Goal: Check status: Check status

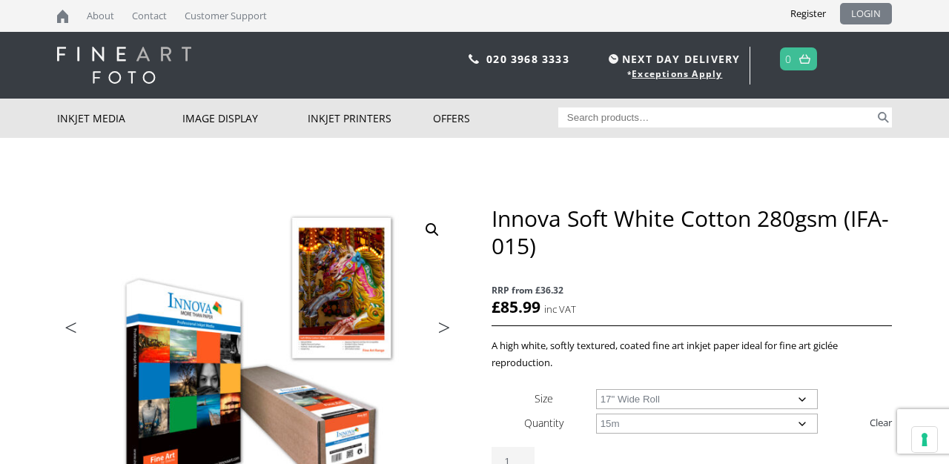
click at [869, 16] on link "LOGIN" at bounding box center [866, 14] width 52 height 22
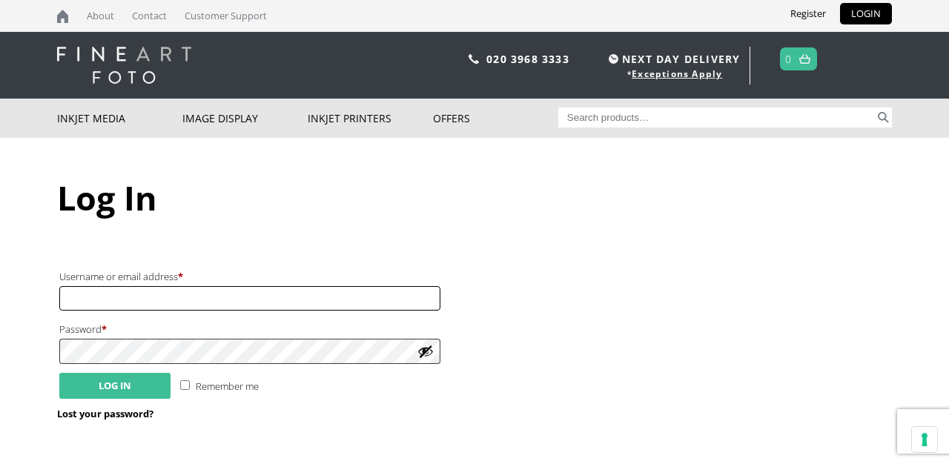
type input "hello@smithsonprints.com"
click at [118, 386] on button "Log in" at bounding box center [114, 386] width 111 height 26
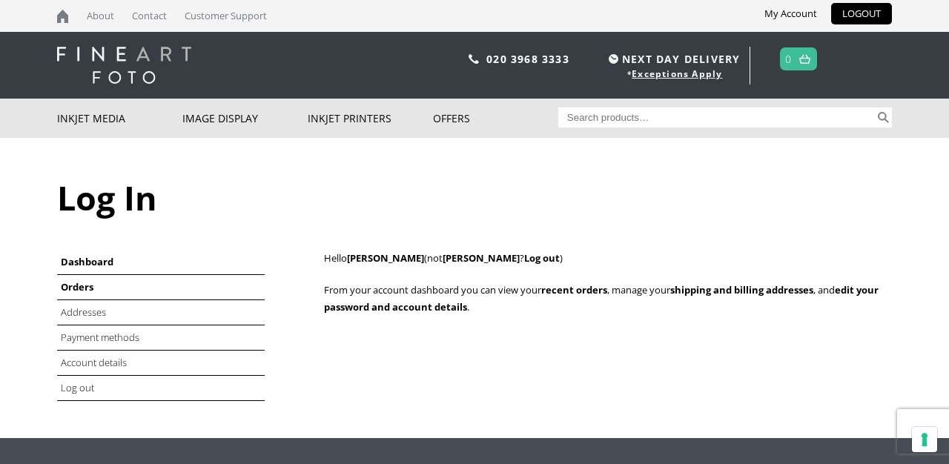
click at [81, 283] on link "Orders" at bounding box center [77, 286] width 33 height 13
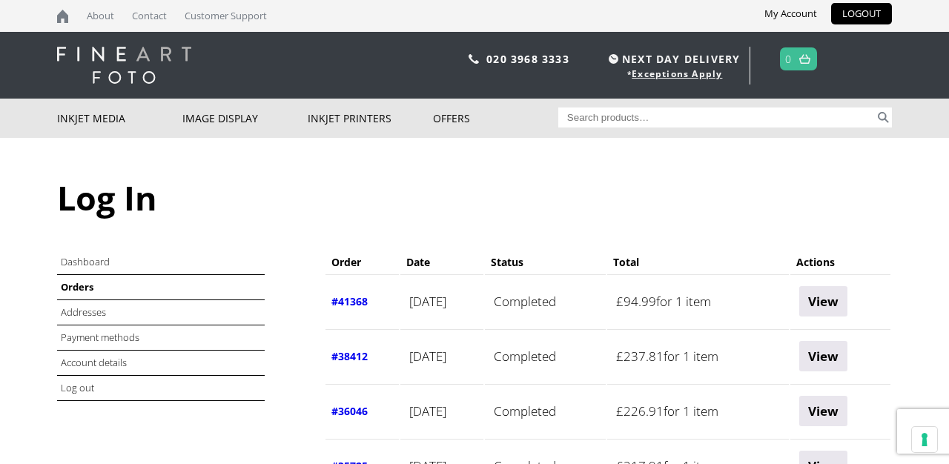
click at [349, 312] on th "#41368" at bounding box center [362, 300] width 73 height 53
click at [352, 302] on link "#41368" at bounding box center [350, 301] width 36 height 14
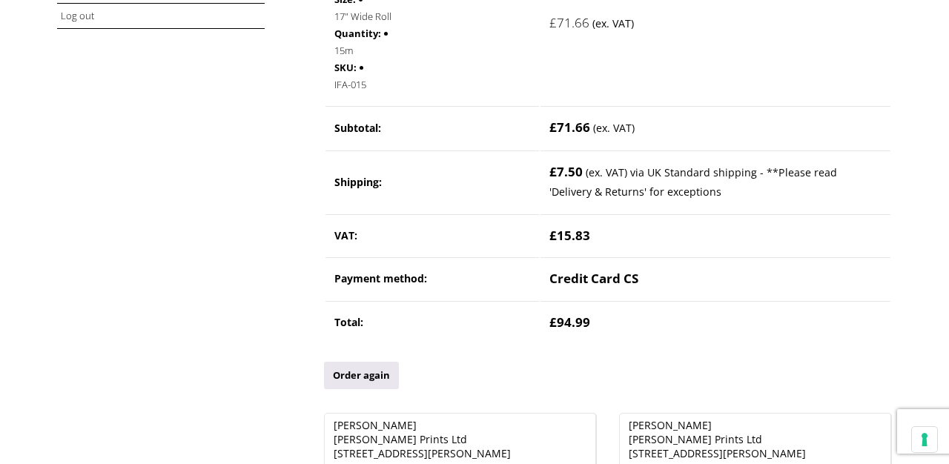
scroll to position [362, 0]
